Goal: Navigation & Orientation: Find specific page/section

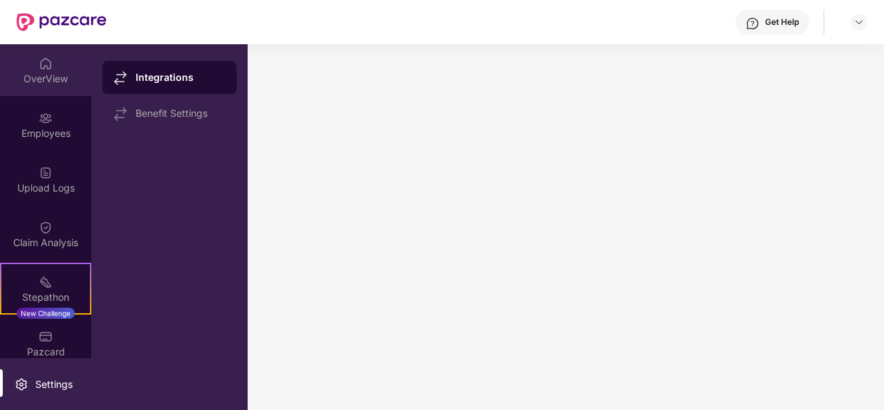
click at [57, 71] on div "OverView" at bounding box center [45, 70] width 91 height 52
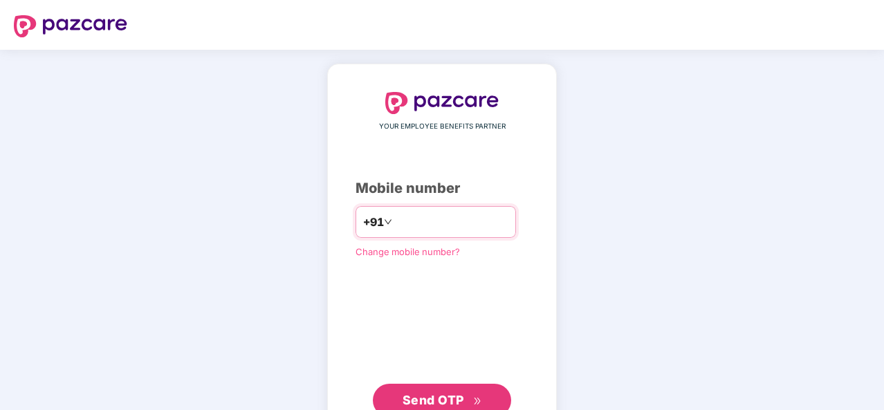
click at [408, 225] on input "number" at bounding box center [451, 222] width 113 height 22
type input "**********"
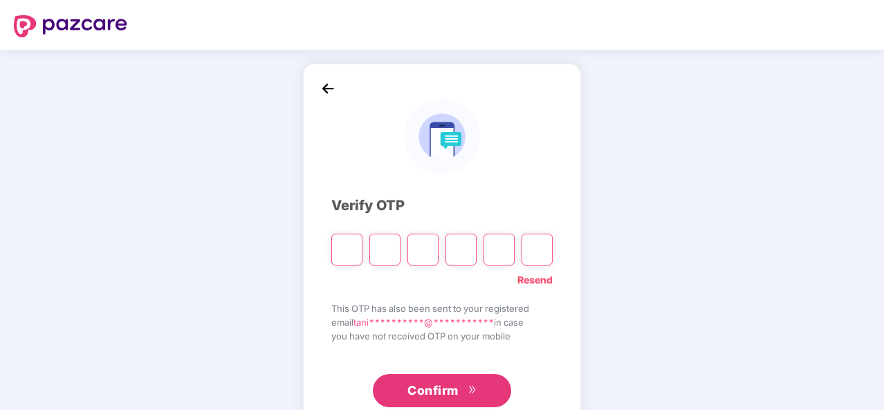
type input "*"
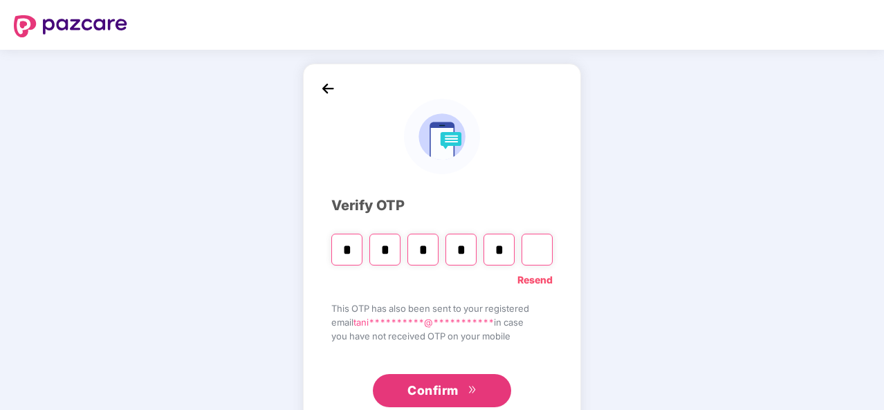
type input "*"
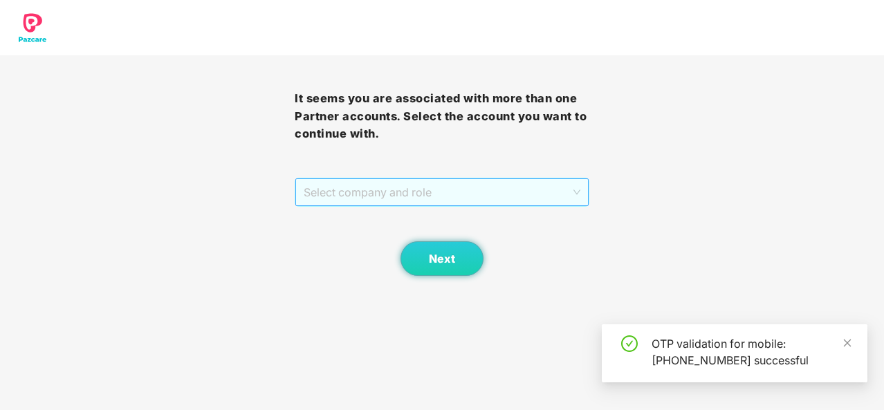
click at [528, 190] on span "Select company and role" at bounding box center [442, 192] width 277 height 26
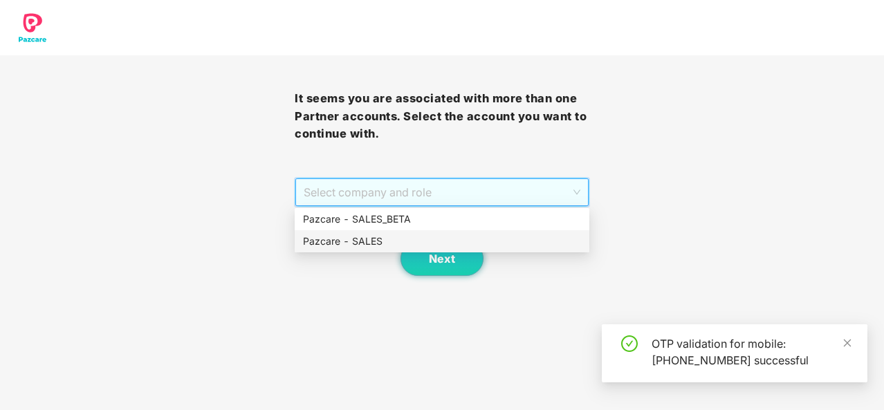
click at [465, 237] on div "Pazcare - SALES" at bounding box center [442, 241] width 278 height 15
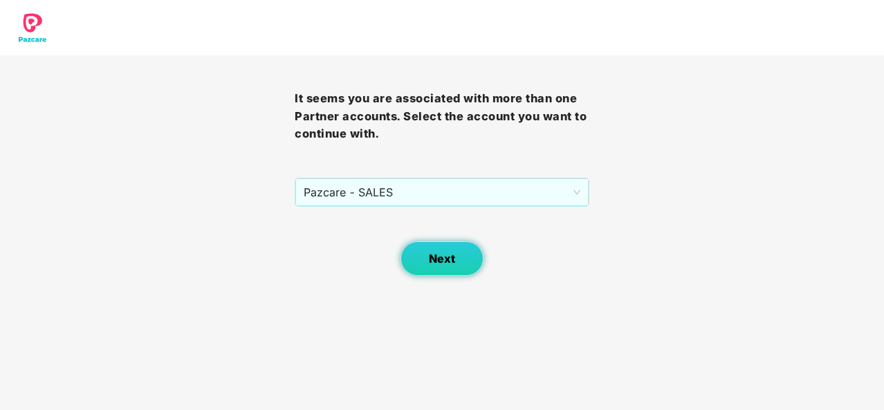
click at [453, 252] on span "Next" at bounding box center [442, 258] width 26 height 13
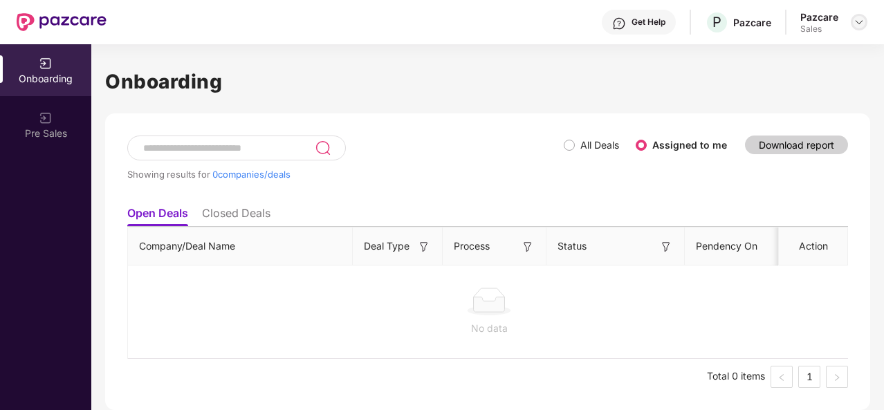
click at [859, 21] on img at bounding box center [858, 22] width 11 height 11
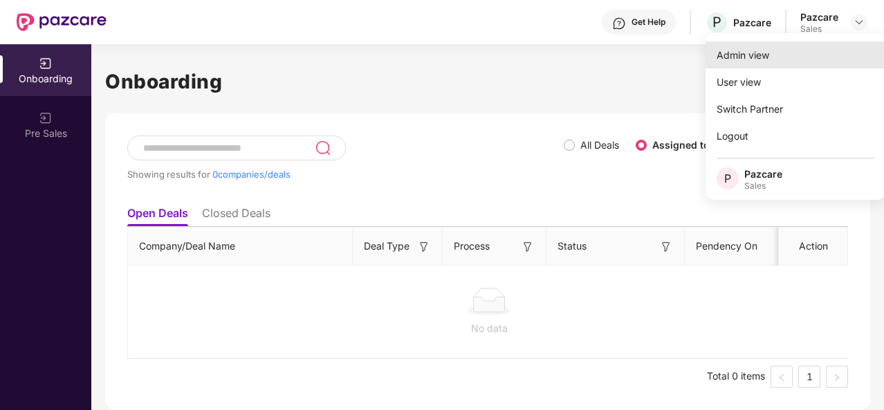
click at [772, 48] on div "Admin view" at bounding box center [795, 54] width 180 height 27
